Goal: Task Accomplishment & Management: Manage account settings

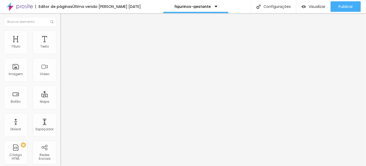
click at [60, 45] on span "Trocar imagem" at bounding box center [74, 43] width 29 height 4
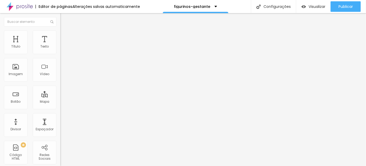
click at [65, 35] on span "Estilo" at bounding box center [69, 34] width 8 height 4
type input "85"
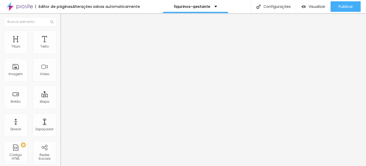
type input "90"
type input "95"
type input "100"
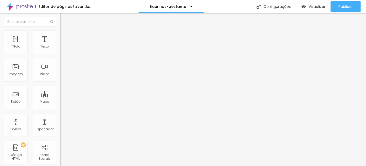
drag, startPoint x: 45, startPoint y: 57, endPoint x: 55, endPoint y: 56, distance: 10.6
type input "100"
click at [60, 54] on input "range" at bounding box center [77, 52] width 34 height 4
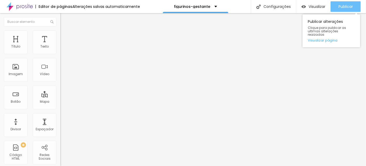
click at [354, 3] on button "Publicar" at bounding box center [346, 6] width 30 height 10
